Goal: Task Accomplishment & Management: Manage account settings

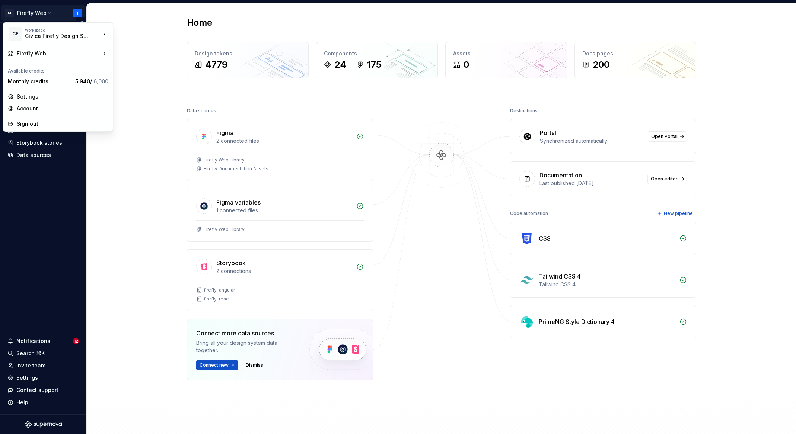
click at [45, 15] on html "CF Firefly Web I Home Documentation Analytics Code automation Design system dat…" at bounding box center [398, 217] width 796 height 434
click at [45, 14] on html "CF Firefly Web I Home Documentation Analytics Code automation Design system dat…" at bounding box center [398, 217] width 796 height 434
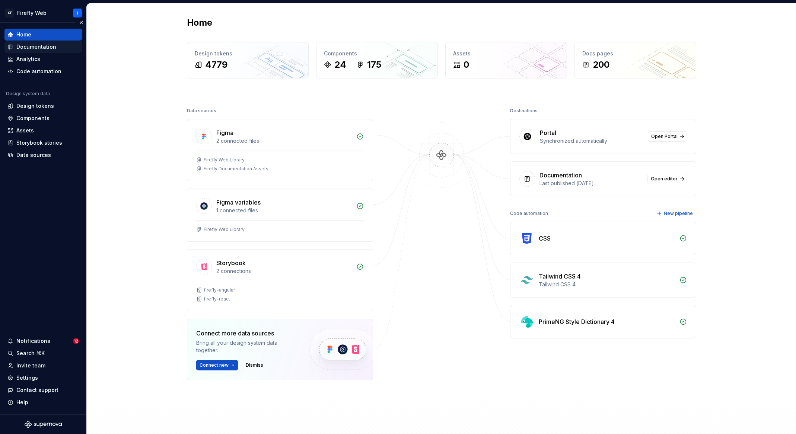
click at [38, 45] on div "Documentation" at bounding box center [36, 46] width 40 height 7
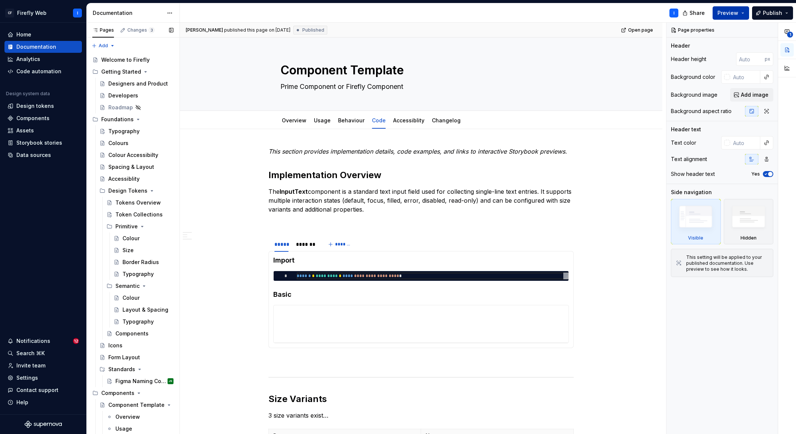
click at [724, 10] on span "Preview" at bounding box center [727, 12] width 21 height 7
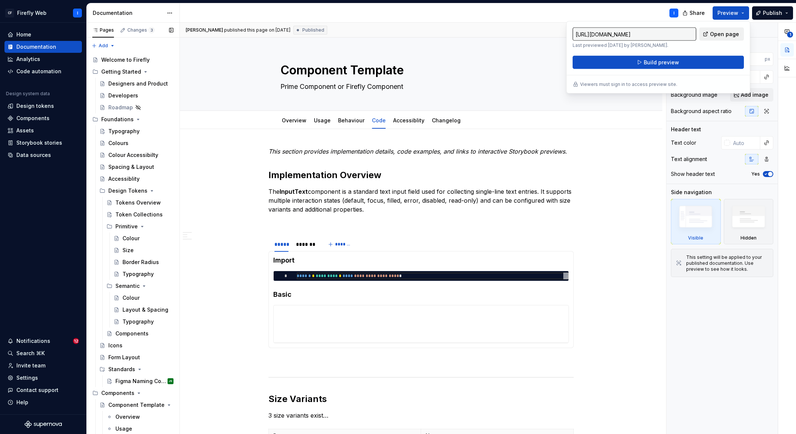
click at [713, 34] on span "Open page" at bounding box center [724, 34] width 29 height 7
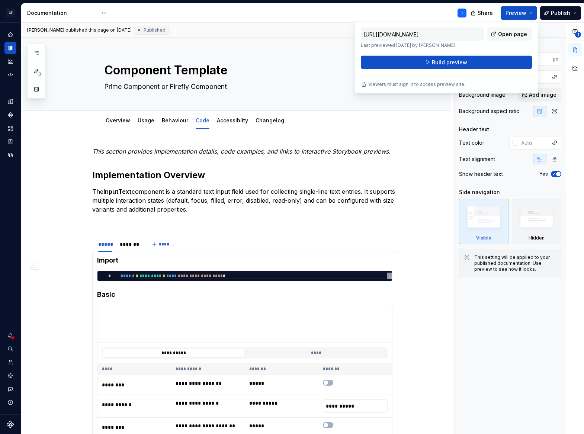
click at [211, 14] on div "I" at bounding box center [293, 12] width 358 height 19
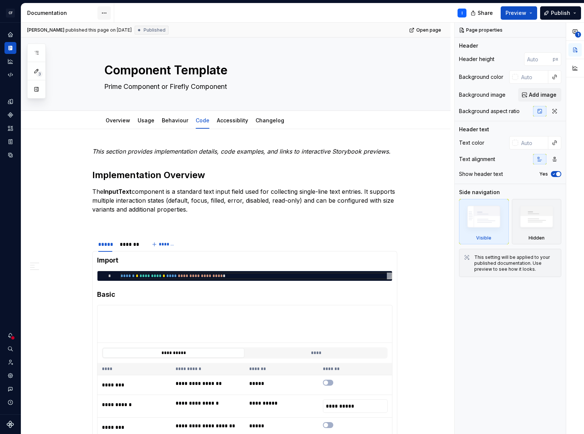
click at [105, 11] on html "CF Firefly Web I Design system data Documentation I Share Preview Publish 3 Pag…" at bounding box center [292, 217] width 584 height 434
click at [126, 79] on div "Documentation settings" at bounding box center [146, 77] width 71 height 7
type textarea "*"
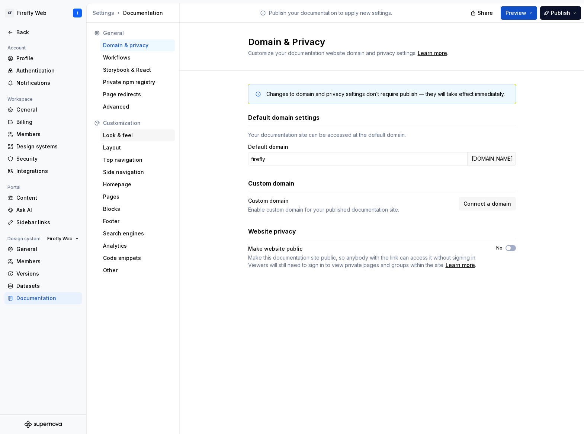
click at [121, 136] on div "Look & feel" at bounding box center [137, 135] width 69 height 7
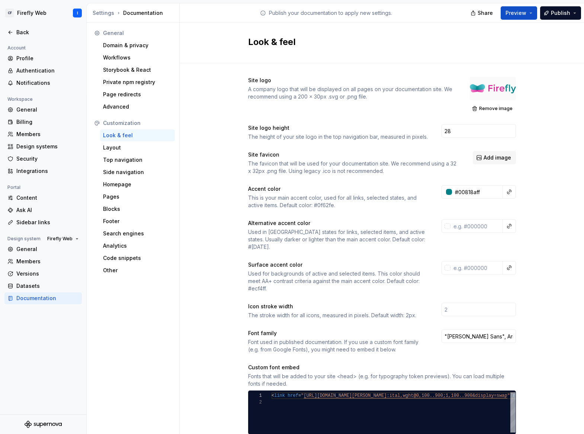
click at [489, 86] on div at bounding box center [493, 89] width 46 height 24
click at [485, 109] on span "Remove image" at bounding box center [495, 109] width 33 height 6
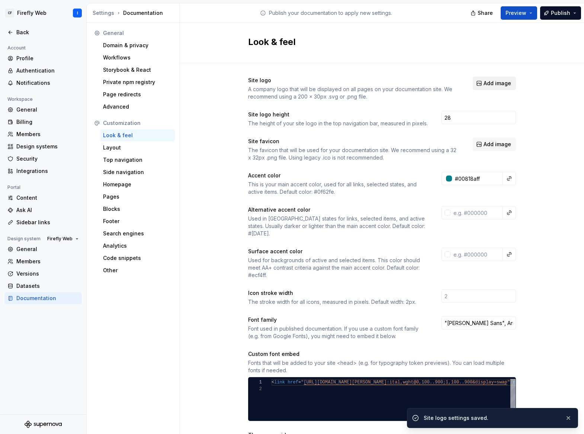
click at [491, 82] on span "Add image" at bounding box center [498, 83] width 28 height 7
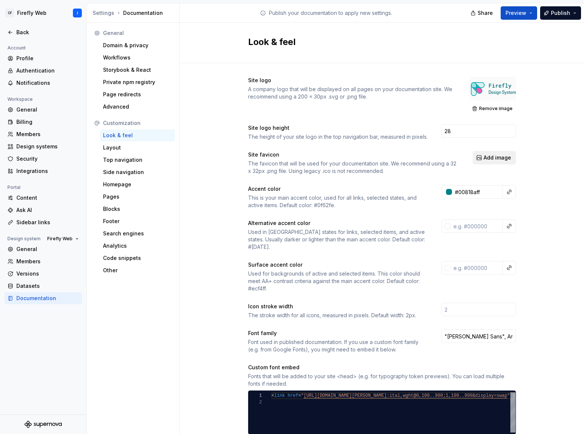
click at [495, 160] on span "Add image" at bounding box center [498, 157] width 28 height 7
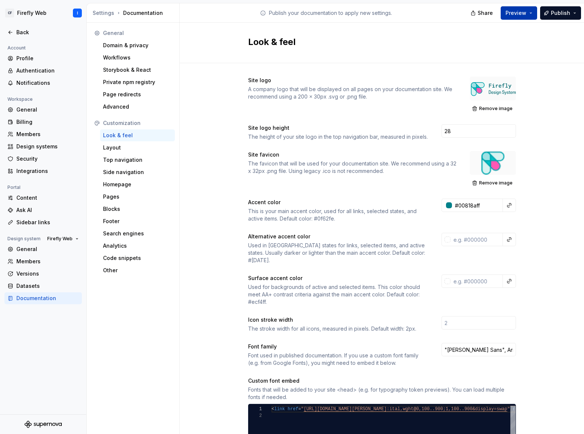
click at [526, 13] on span "Preview" at bounding box center [516, 12] width 21 height 7
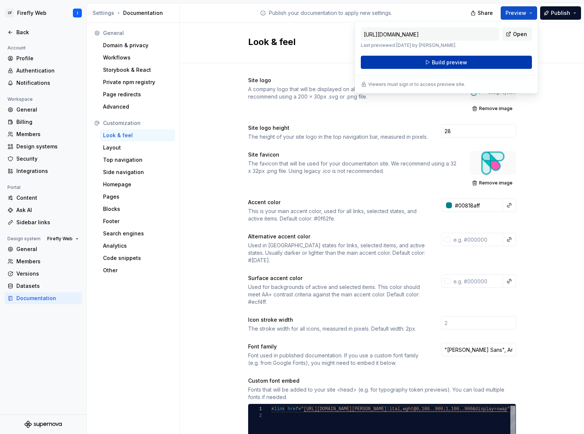
click at [428, 64] on button "Build preview" at bounding box center [446, 62] width 171 height 13
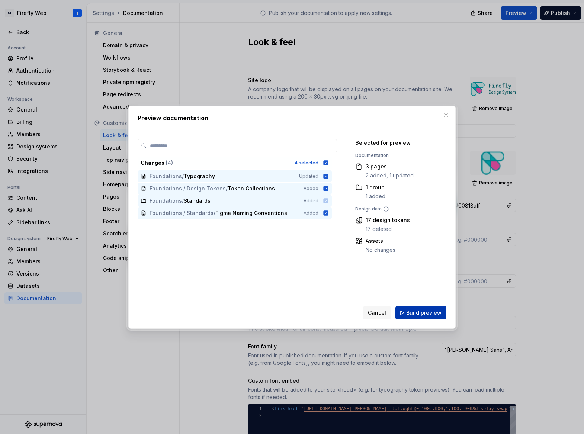
click at [421, 313] on span "Build preview" at bounding box center [423, 312] width 35 height 7
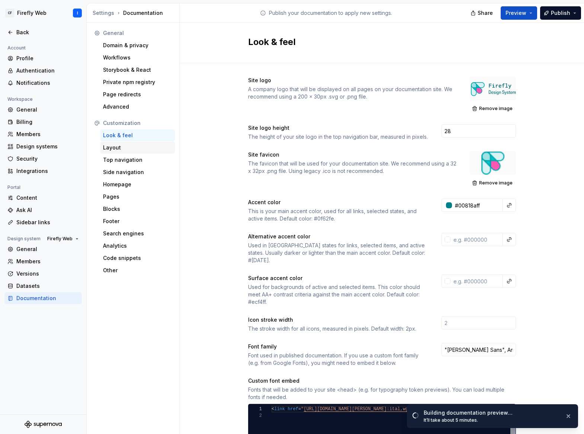
click at [121, 147] on div "Layout" at bounding box center [137, 147] width 69 height 7
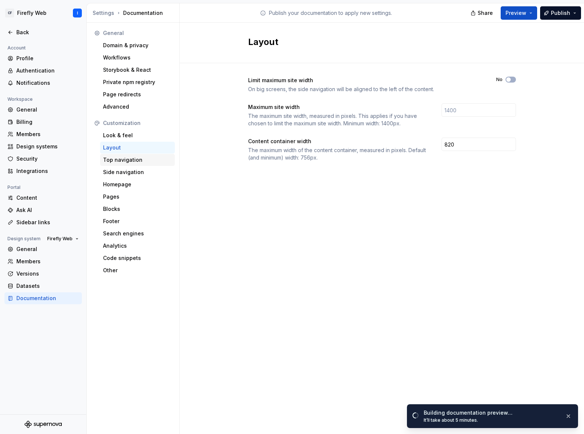
click at [125, 159] on div "Top navigation" at bounding box center [137, 159] width 69 height 7
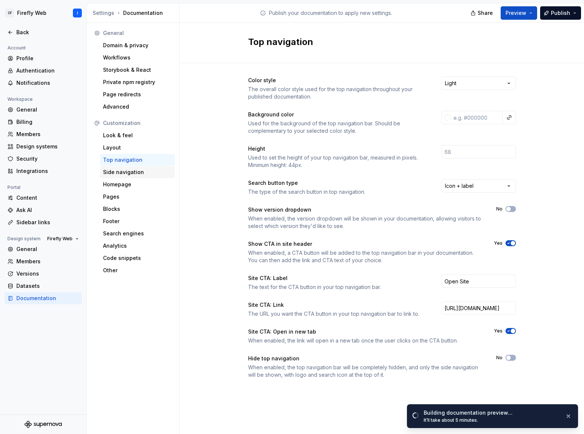
click at [133, 173] on div "Side navigation" at bounding box center [137, 172] width 69 height 7
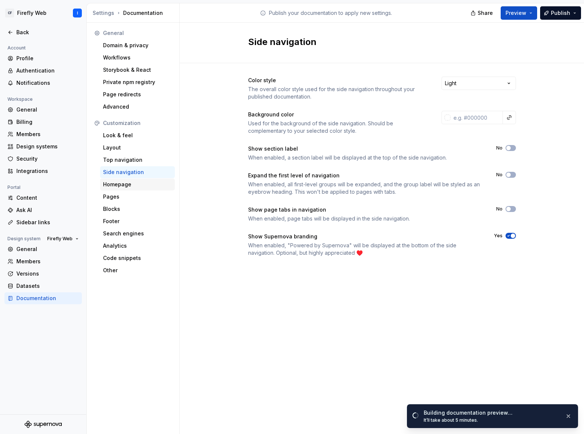
click at [119, 186] on div "Homepage" at bounding box center [137, 184] width 69 height 7
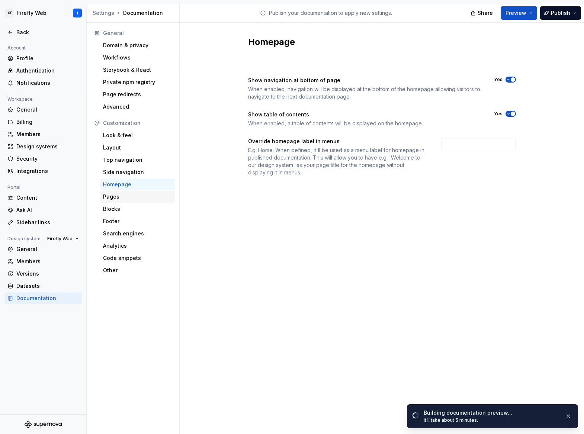
click at [117, 198] on div "Pages" at bounding box center [137, 196] width 69 height 7
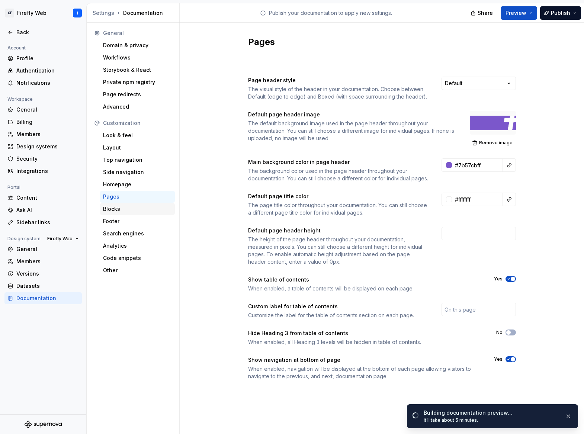
click at [108, 209] on div "Blocks" at bounding box center [137, 208] width 69 height 7
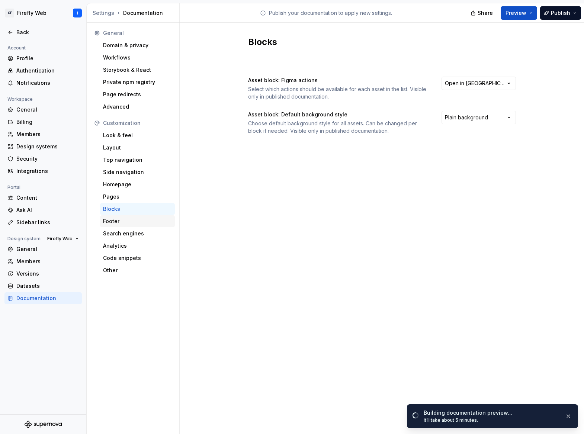
click at [112, 219] on div "Footer" at bounding box center [137, 221] width 69 height 7
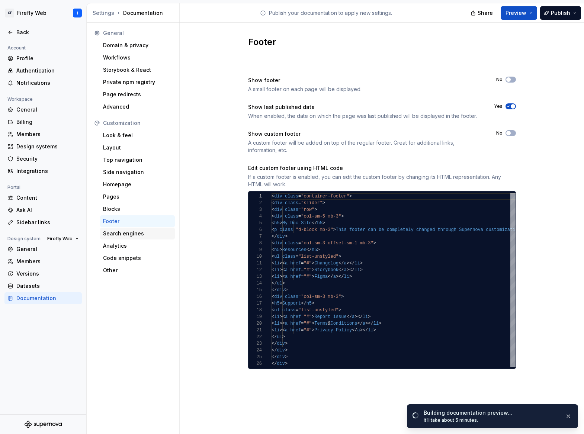
click at [121, 234] on div "Search engines" at bounding box center [137, 233] width 69 height 7
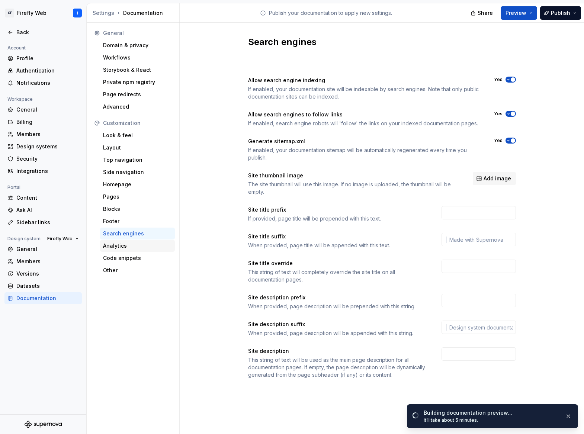
click at [114, 246] on div "Analytics" at bounding box center [137, 245] width 69 height 7
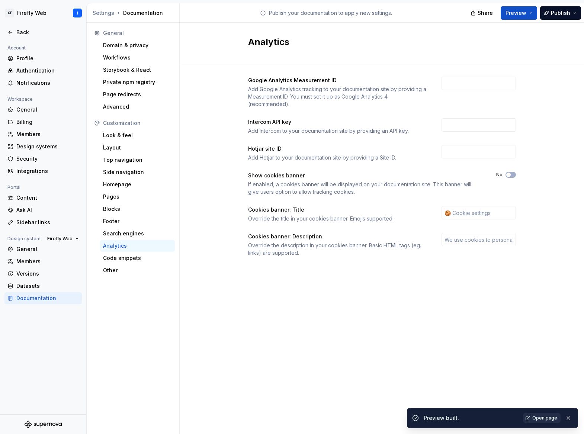
click at [544, 418] on span "Open page" at bounding box center [545, 418] width 25 height 6
